Goal: Task Accomplishment & Management: Manage account settings

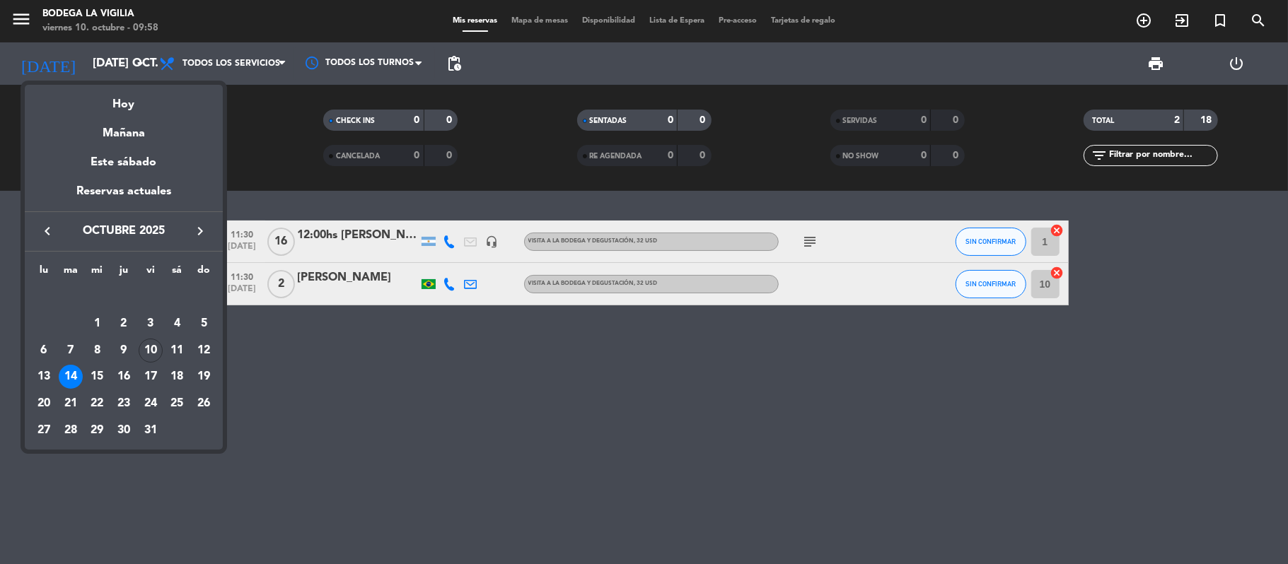
click at [125, 110] on div "Hoy" at bounding box center [124, 99] width 198 height 29
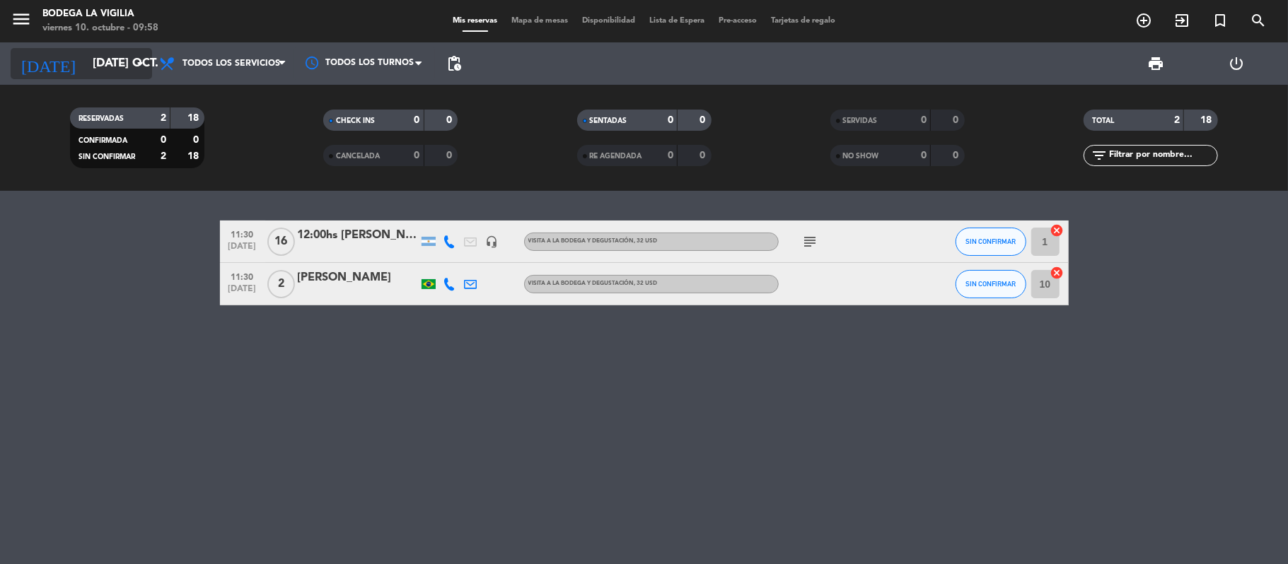
type input "vie. [DATE]"
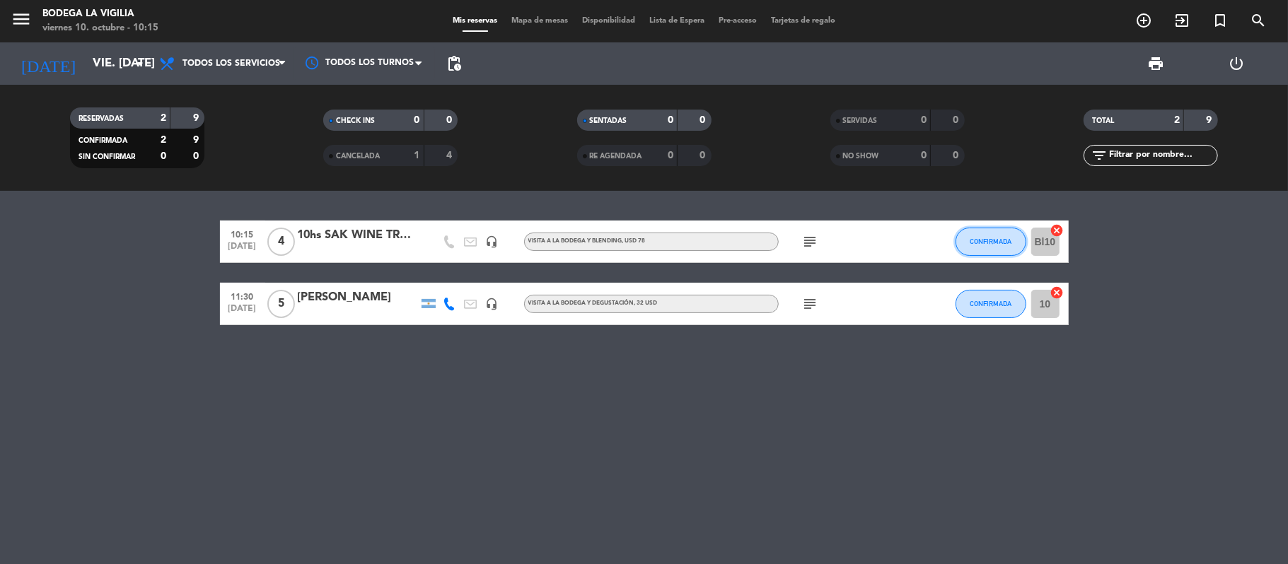
click at [994, 238] on span "CONFIRMADA" at bounding box center [991, 242] width 42 height 8
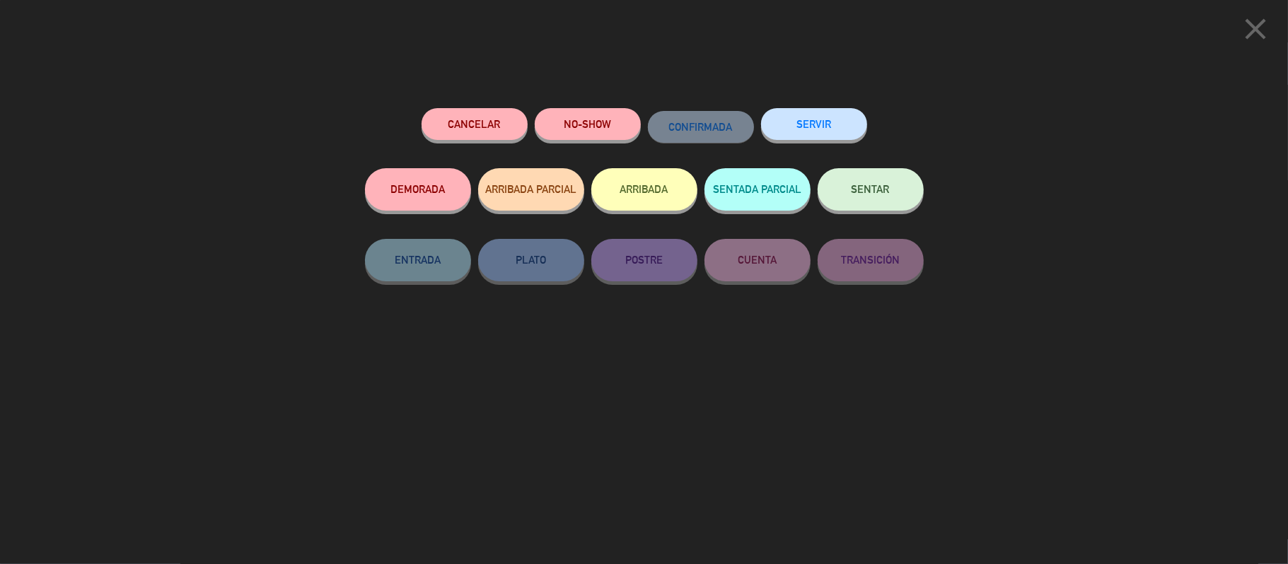
click at [867, 187] on span "SENTAR" at bounding box center [870, 189] width 38 height 12
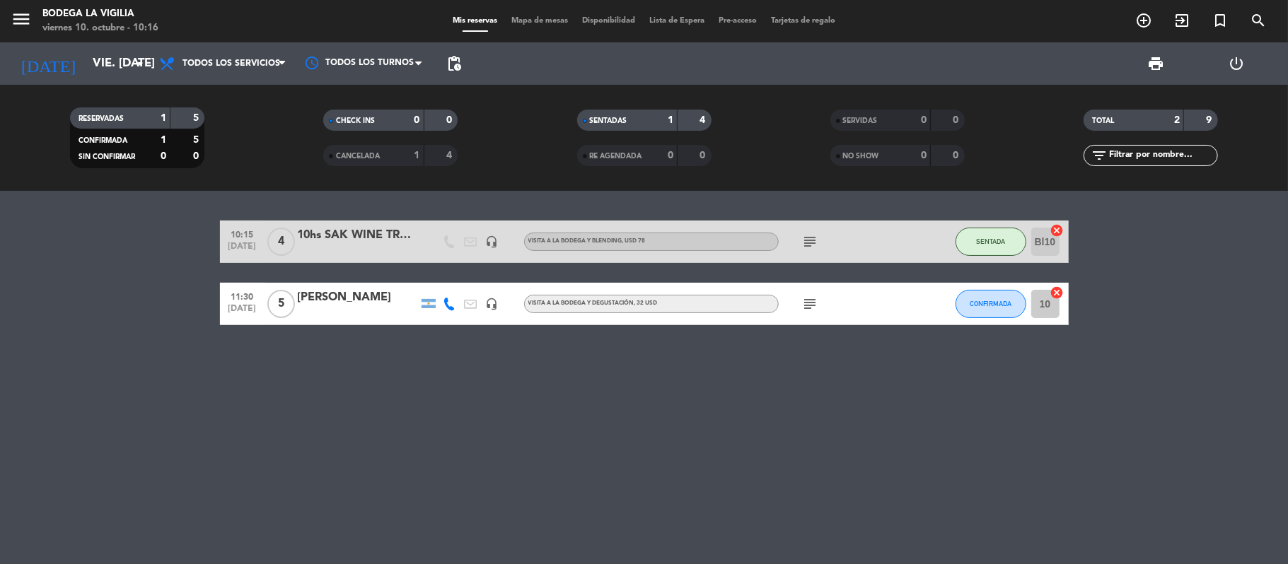
click at [789, 403] on div "10:15 [DATE] 4 10hs SAK WINE TRAVEL - [PERSON_NAME] headset_mic VISITA A LA BOD…" at bounding box center [644, 377] width 1288 height 373
click at [424, 392] on div "10:15 [DATE] 4 10hs SAK WINE TRAVEL - [PERSON_NAME] headset_mic VISITA A LA BOD…" at bounding box center [644, 377] width 1288 height 373
click at [340, 410] on div "10:15 [DATE] 4 10hs SAK WINE TRAVEL - [PERSON_NAME] headset_mic VISITA A LA BOD…" at bounding box center [644, 377] width 1288 height 373
click at [119, 238] on bookings-row "10:15 [DATE] 4 10hs SAK WINE TRAVEL - [PERSON_NAME] headset_mic VISITA A LA BOD…" at bounding box center [644, 273] width 1288 height 105
click at [17, 17] on icon "menu" at bounding box center [21, 18] width 21 height 21
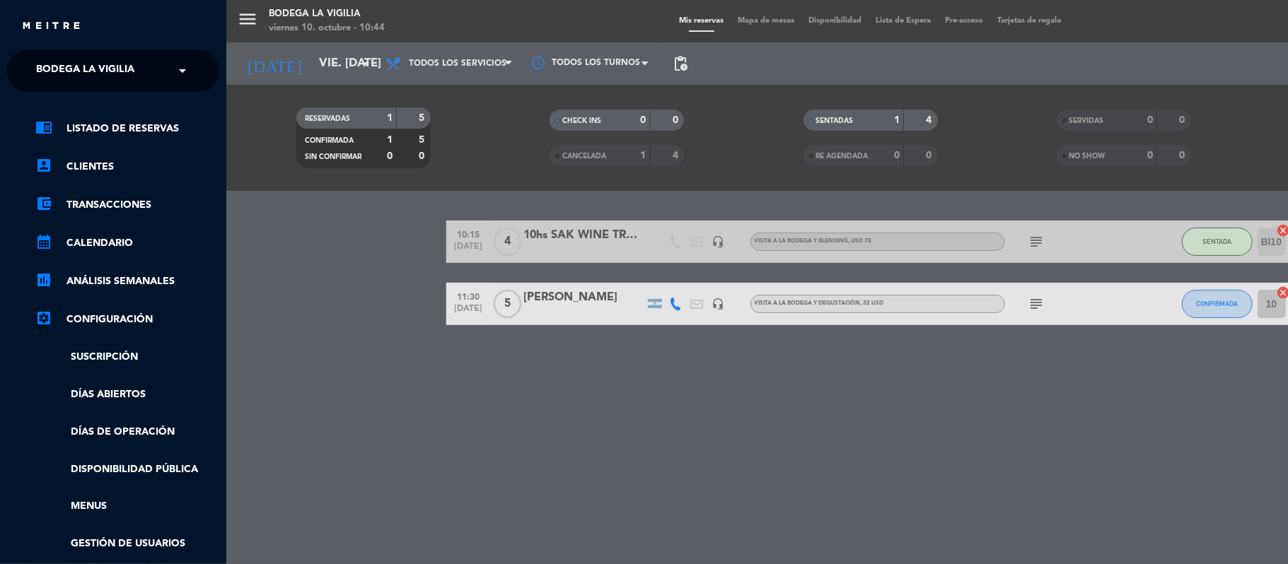
click at [182, 66] on span at bounding box center [186, 71] width 24 height 30
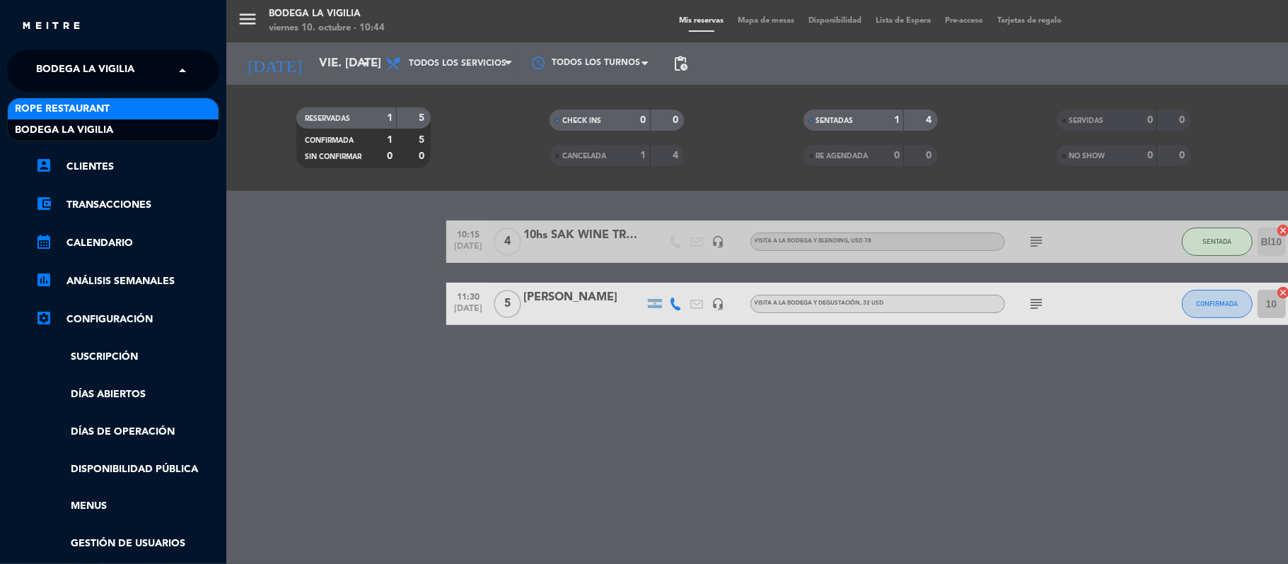
click at [134, 107] on div "Rope restaurant" at bounding box center [113, 108] width 211 height 21
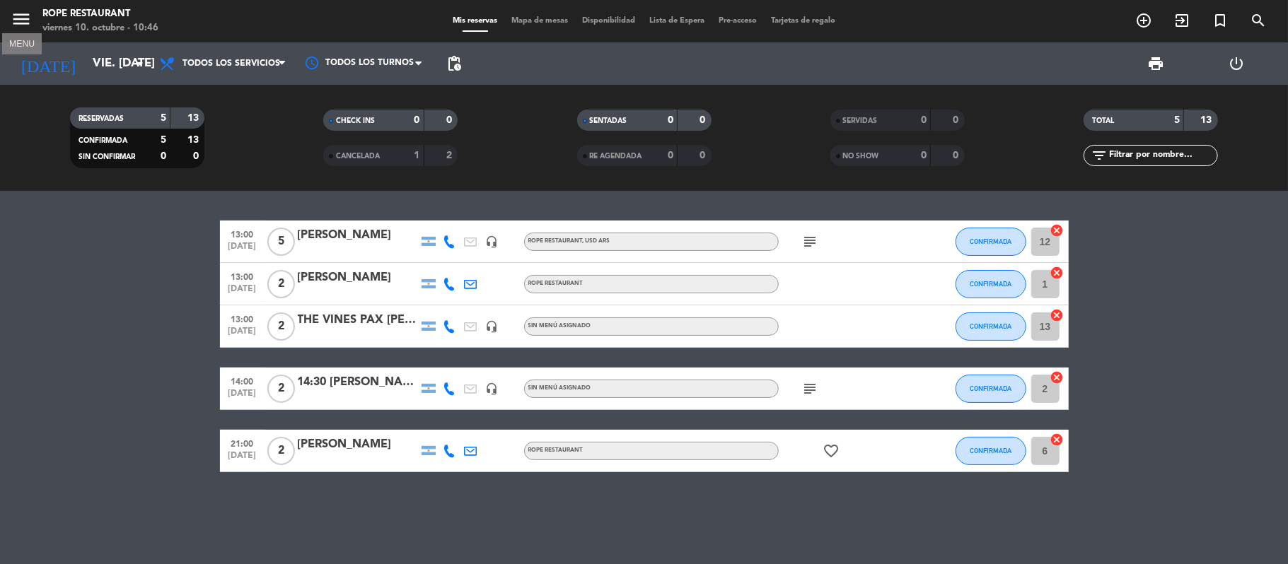
click at [26, 18] on icon "menu" at bounding box center [21, 18] width 21 height 21
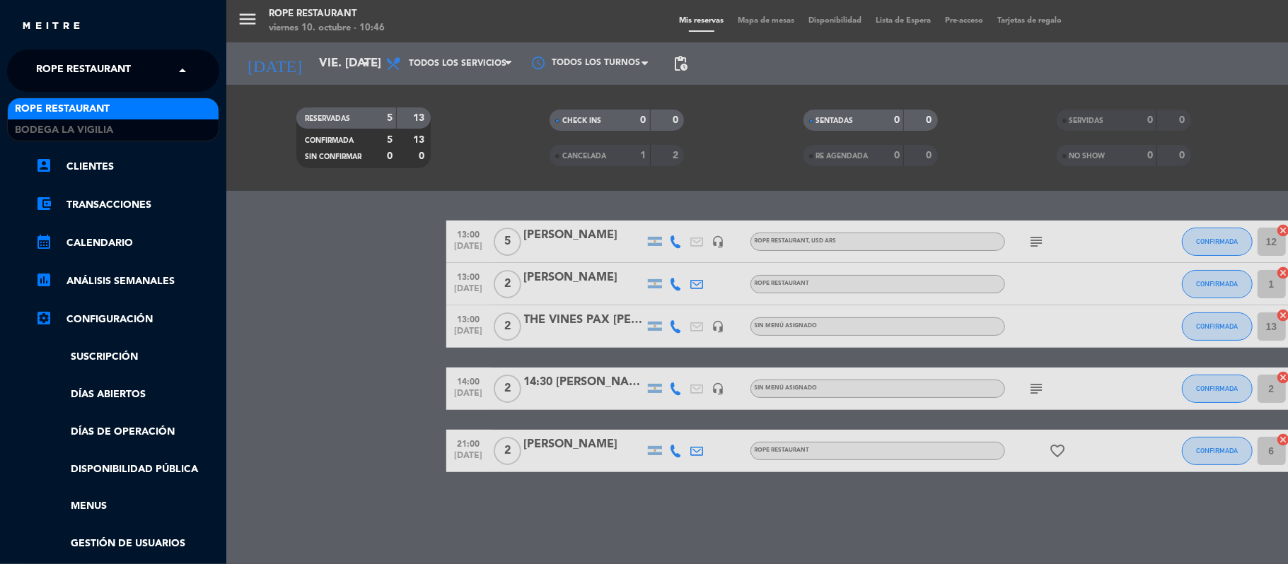
click at [187, 69] on span at bounding box center [186, 71] width 24 height 30
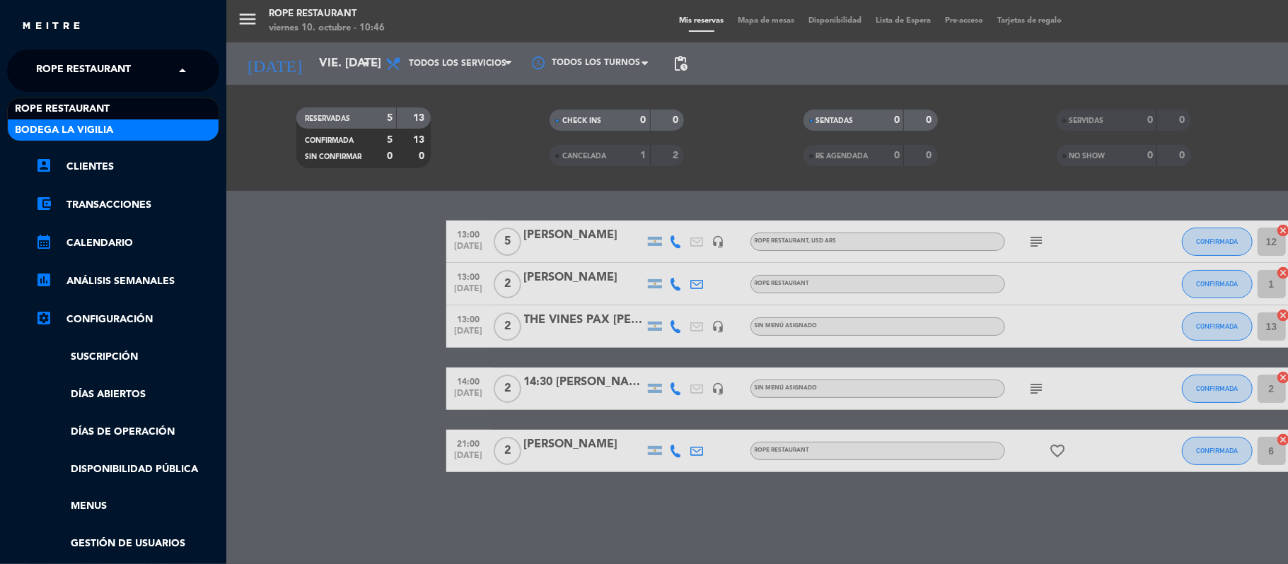
click at [146, 126] on div "Bodega La Vigilia" at bounding box center [113, 130] width 211 height 21
